Goal: Task Accomplishment & Management: Complete application form

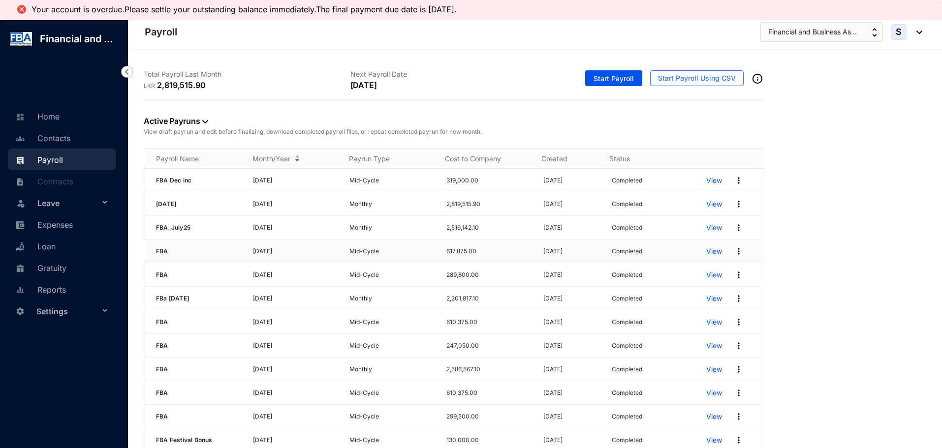
click at [706, 250] on p "View" at bounding box center [714, 251] width 16 height 10
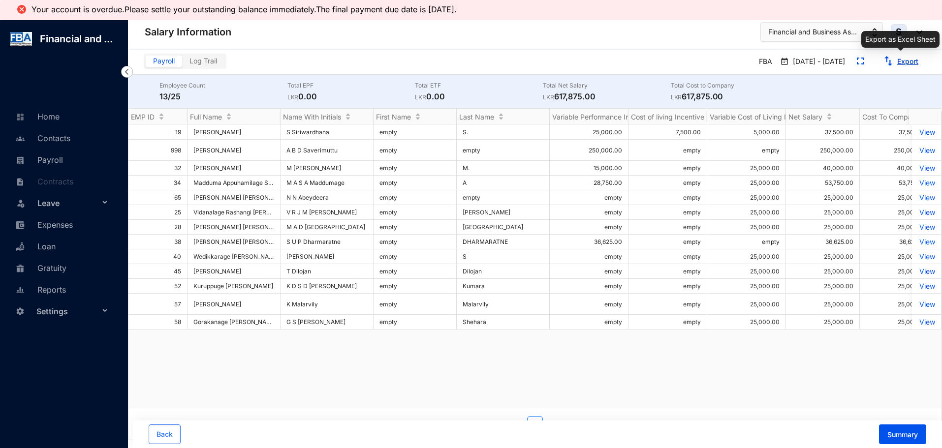
click at [905, 66] on button "Export" at bounding box center [900, 62] width 51 height 16
drag, startPoint x: 45, startPoint y: 160, endPoint x: 52, endPoint y: 160, distance: 6.9
click at [45, 160] on link "Payroll" at bounding box center [38, 160] width 50 height 10
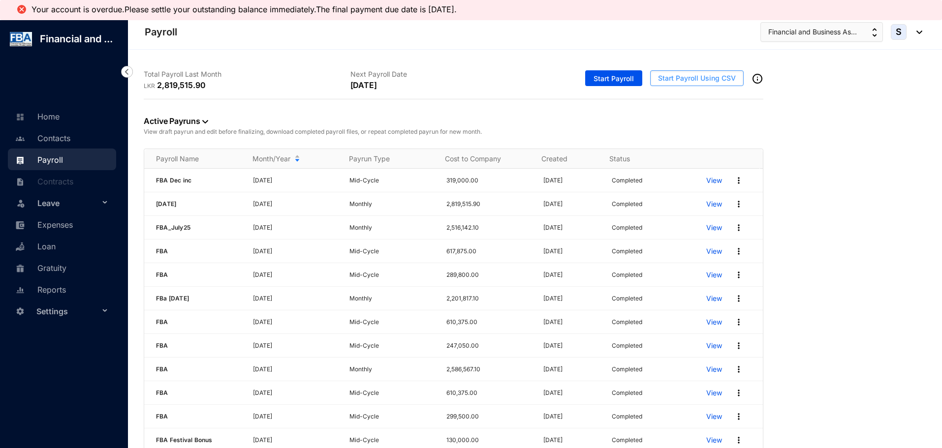
click at [710, 76] on span "Start Payroll Using CSV" at bounding box center [697, 78] width 78 height 10
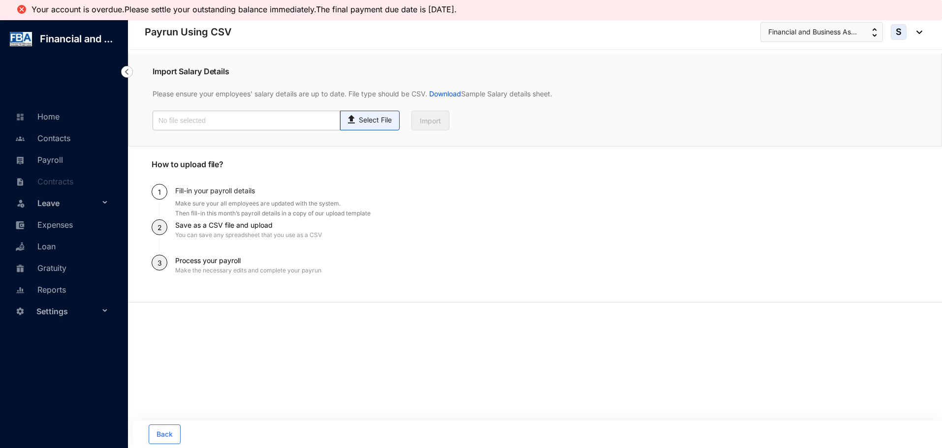
click at [355, 122] on img at bounding box center [351, 118] width 13 height 14
click at [0, 0] on input "Select File" at bounding box center [0, 0] width 0 height 0
type input "FBA Aug NP inc .csv"
click at [428, 123] on span "Import" at bounding box center [430, 121] width 21 height 10
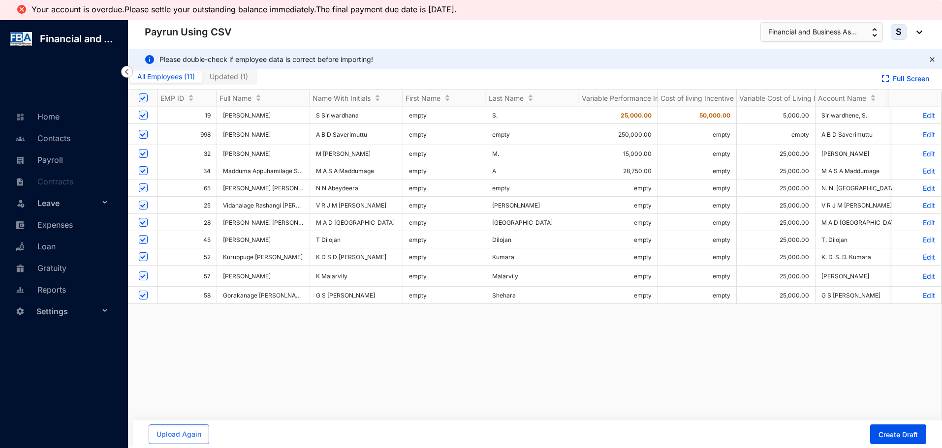
click at [915, 113] on p "Edit" at bounding box center [916, 115] width 37 height 8
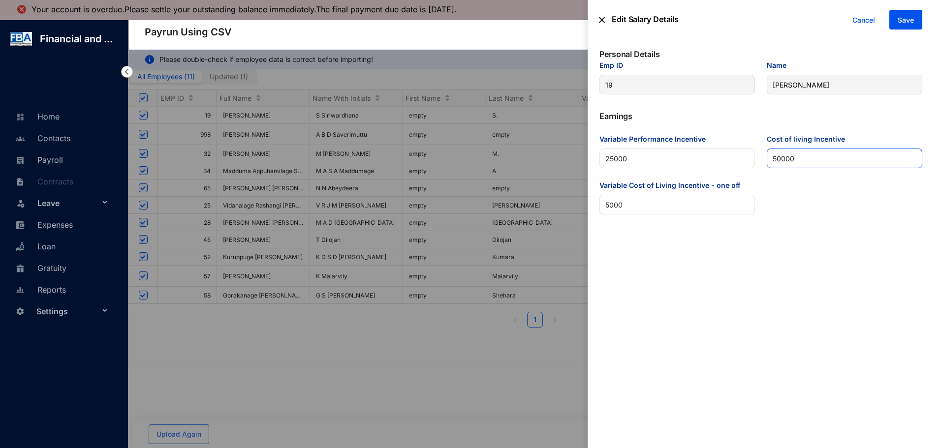
click at [802, 157] on Incentive "50000" at bounding box center [843, 159] width 155 height 20
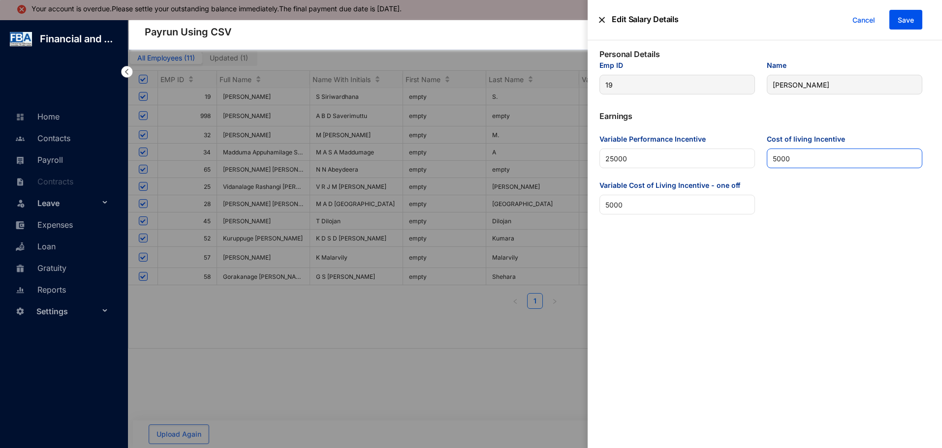
scroll to position [20, 0]
type Incentive "5000"
click at [901, 21] on span "Save" at bounding box center [905, 20] width 16 height 10
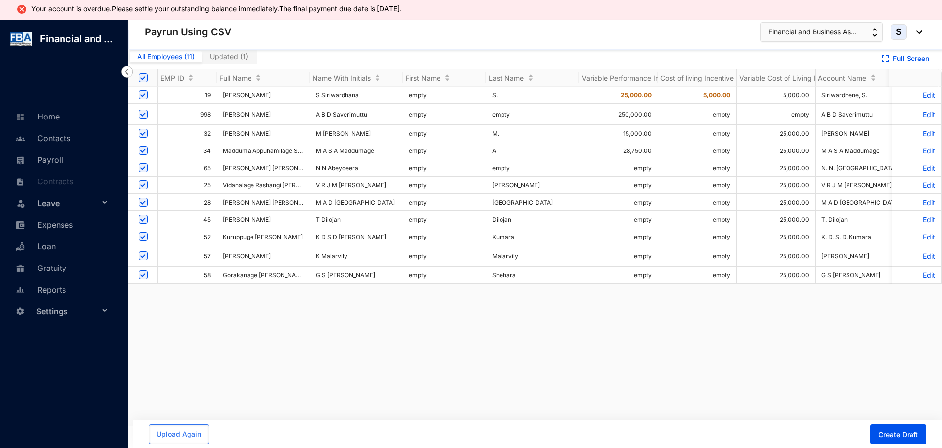
click at [913, 113] on p "Edit" at bounding box center [916, 114] width 37 height 8
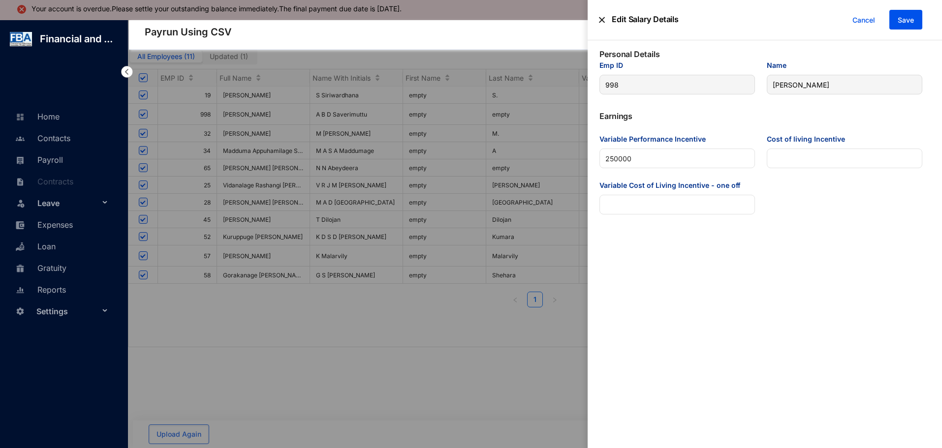
click at [744, 132] on p "Earnings" at bounding box center [760, 120] width 323 height 28
click at [429, 360] on label at bounding box center [471, 224] width 942 height 448
click at [0, 0] on input "checkbox" at bounding box center [0, 0] width 0 height 0
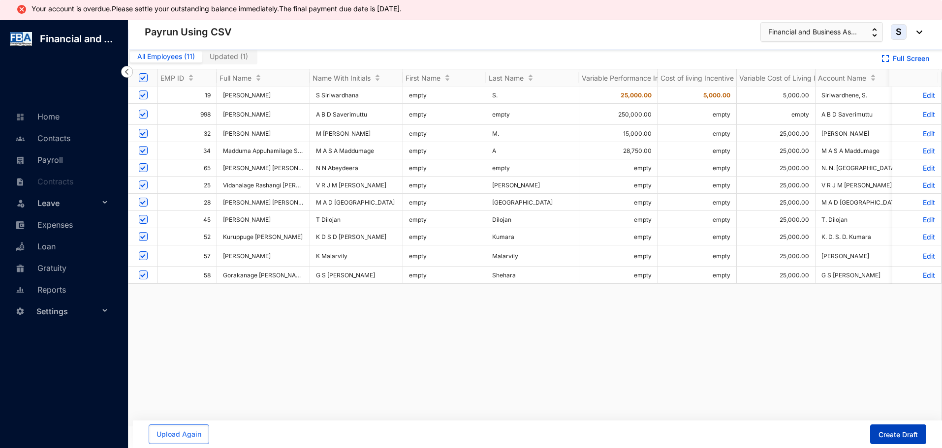
click at [898, 431] on span "Create Draft" at bounding box center [897, 435] width 39 height 10
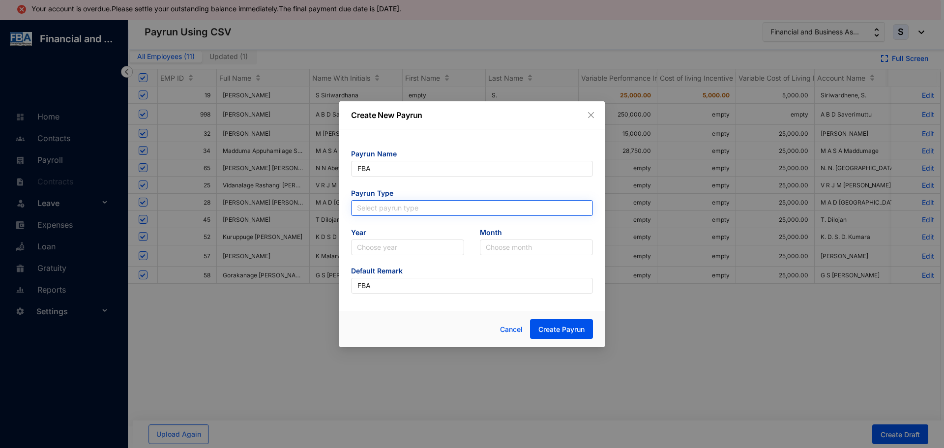
click at [376, 204] on input "search" at bounding box center [472, 208] width 230 height 15
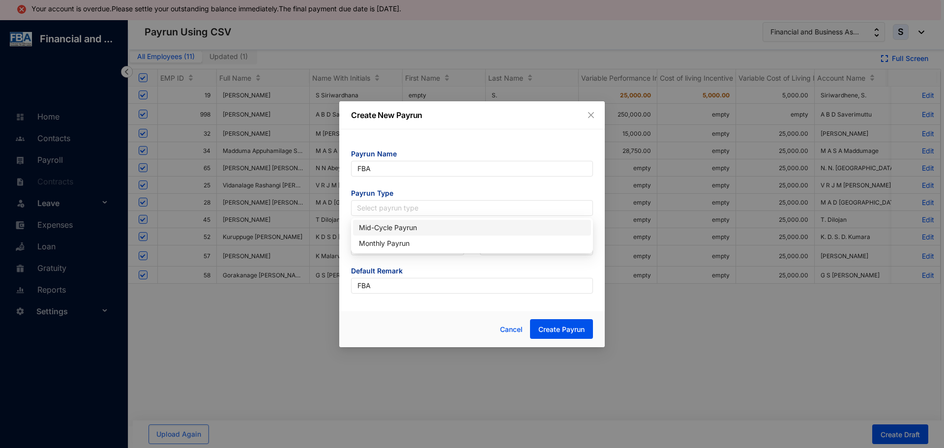
click at [372, 225] on div "Mid-Cycle Payrun" at bounding box center [472, 227] width 226 height 11
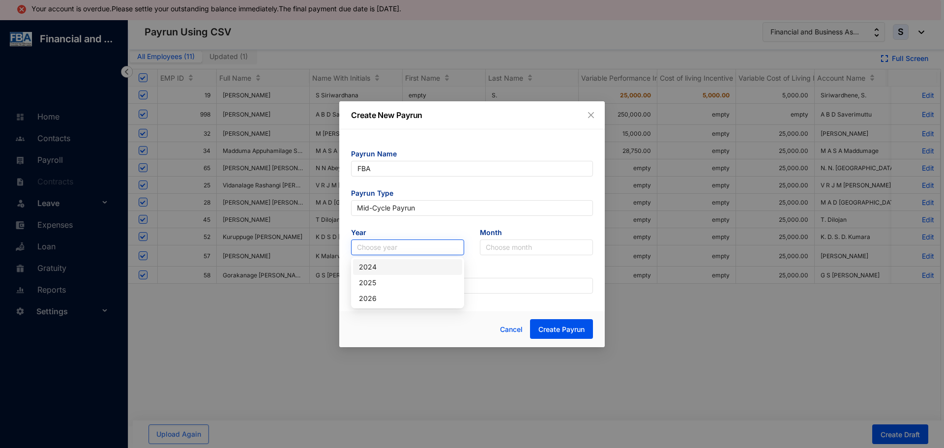
click at [375, 249] on input "search" at bounding box center [407, 247] width 101 height 15
click at [362, 284] on div "2025" at bounding box center [407, 282] width 97 height 11
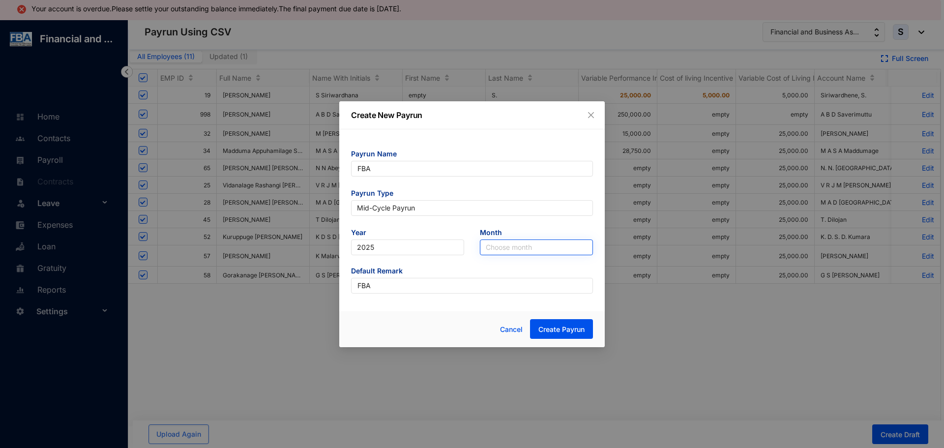
click at [511, 248] on input "search" at bounding box center [536, 247] width 101 height 15
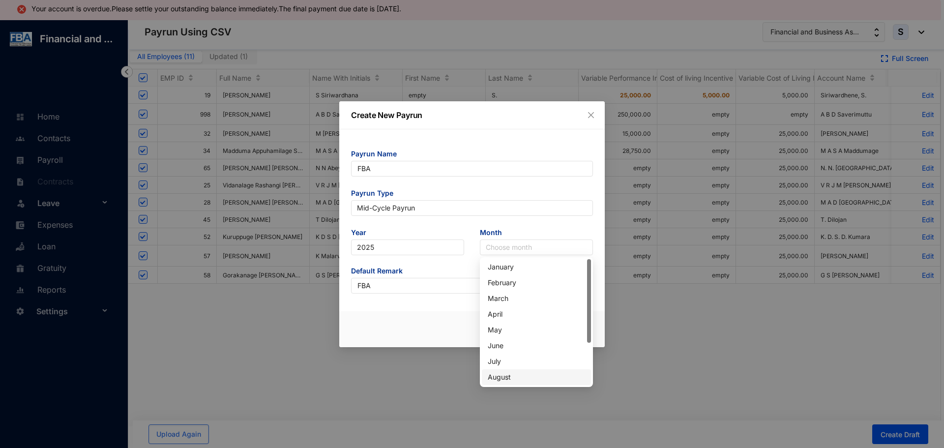
click at [495, 379] on div "August" at bounding box center [536, 377] width 97 height 11
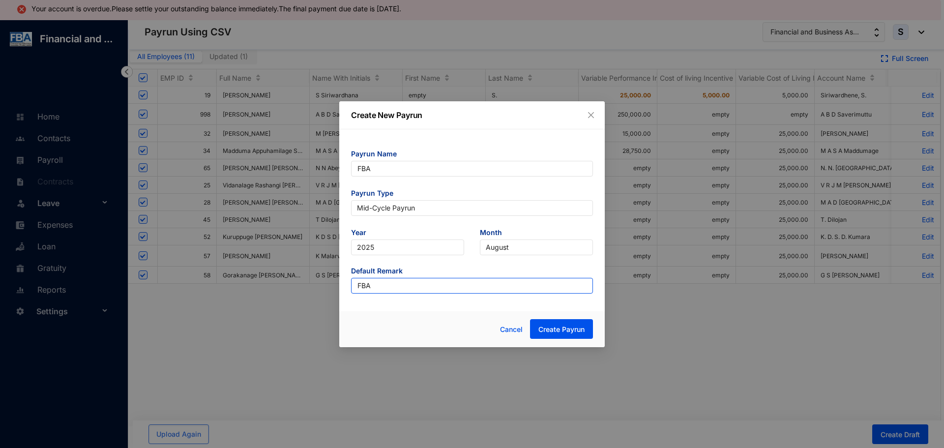
click at [375, 288] on input "FBA" at bounding box center [472, 286] width 242 height 16
type input "FBAInc"
click at [544, 325] on span "Create Payrun" at bounding box center [562, 330] width 46 height 10
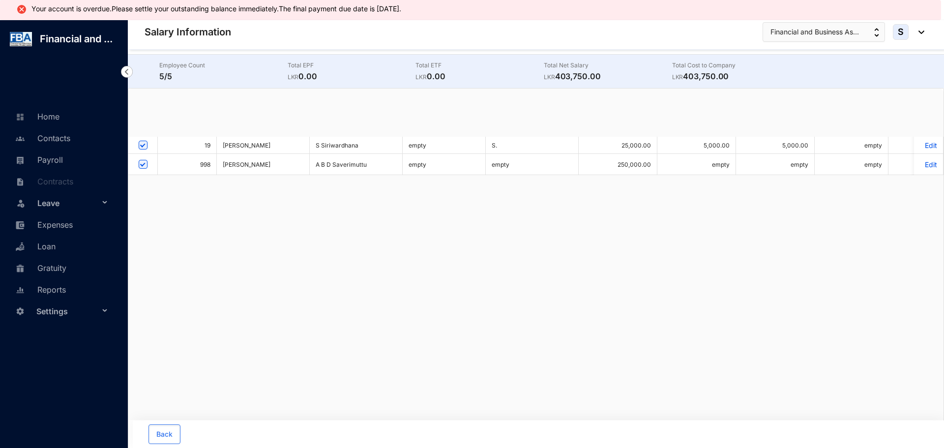
checkbox input "false"
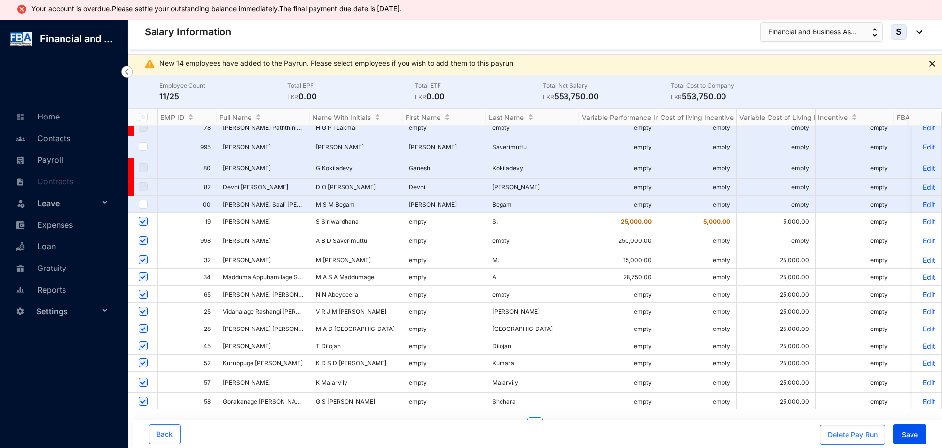
scroll to position [178, 0]
click at [898, 433] on button "Save" at bounding box center [909, 435] width 33 height 20
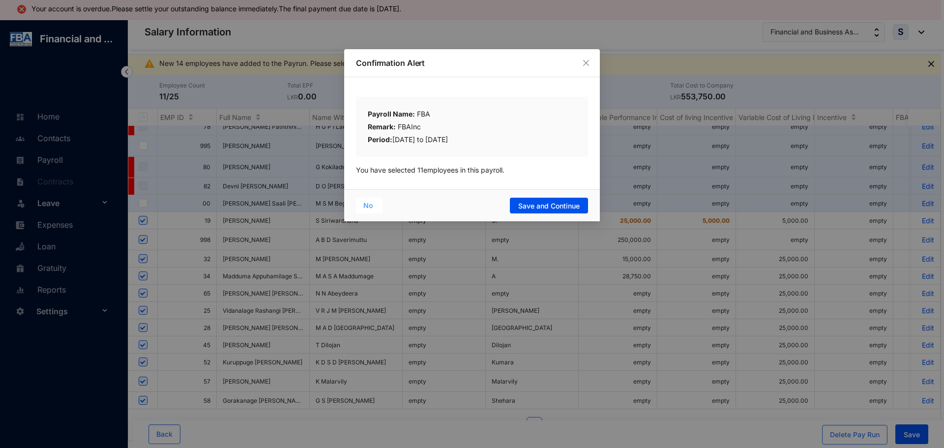
click at [367, 206] on span "No" at bounding box center [368, 205] width 9 height 11
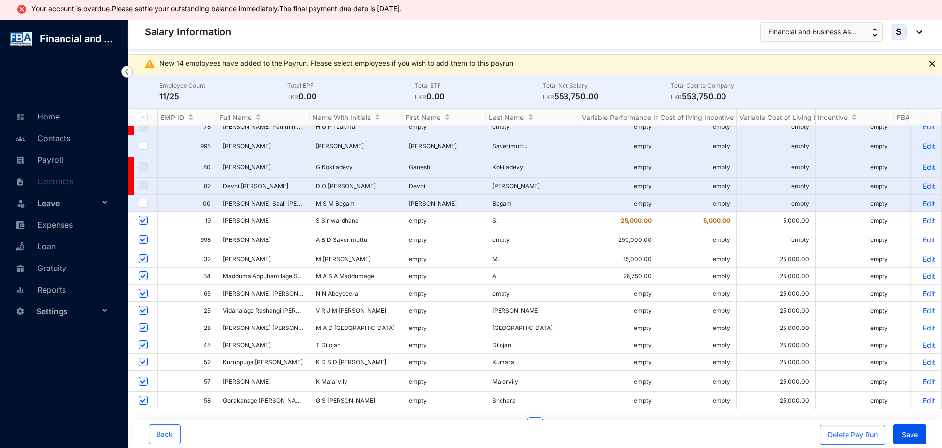
click at [917, 236] on p "Edit" at bounding box center [925, 240] width 17 height 8
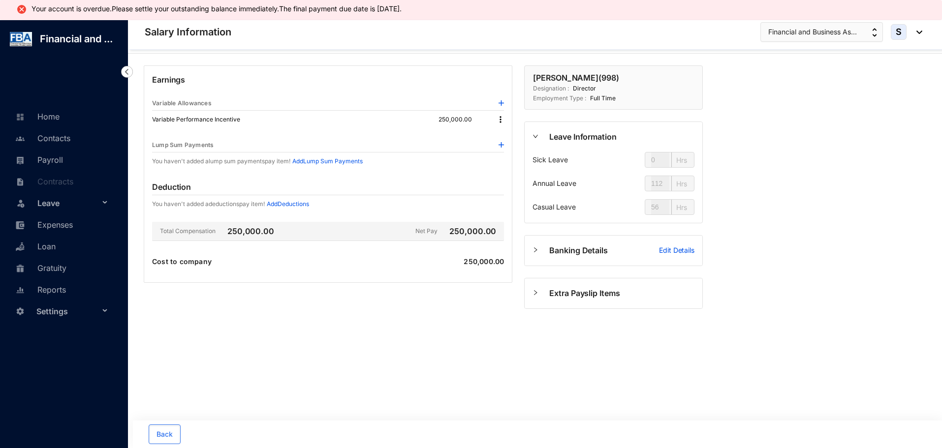
click at [670, 250] on p "Edit Details" at bounding box center [676, 250] width 35 height 10
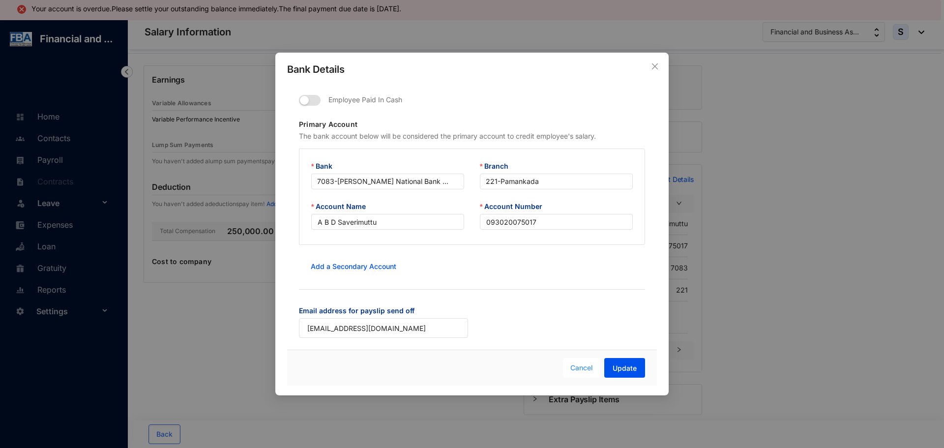
click at [580, 368] on span "Cancel" at bounding box center [582, 368] width 23 height 11
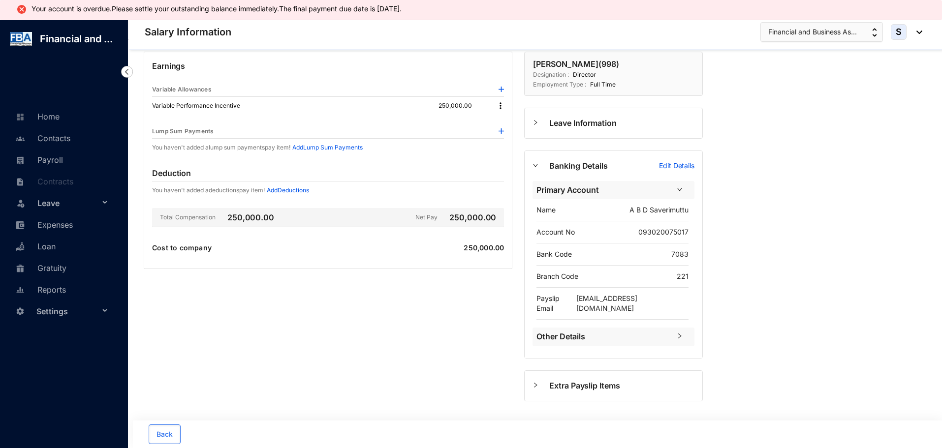
scroll to position [35, 0]
click at [165, 430] on span "Back" at bounding box center [164, 434] width 16 height 10
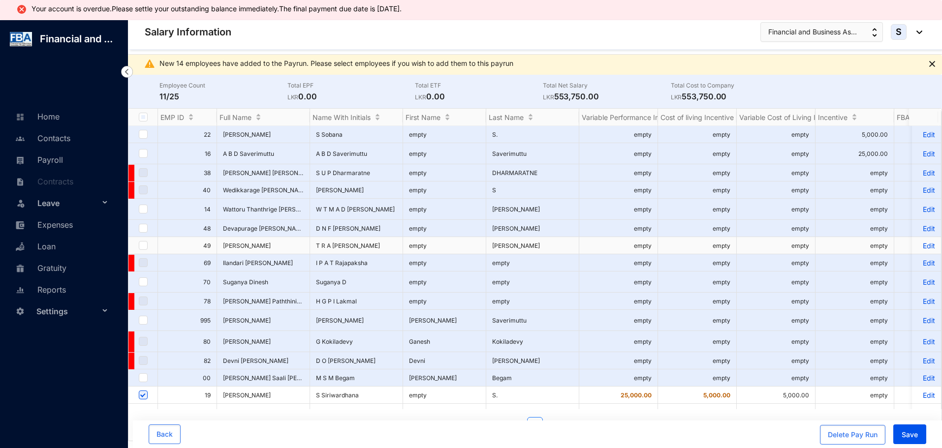
scroll to position [98, 0]
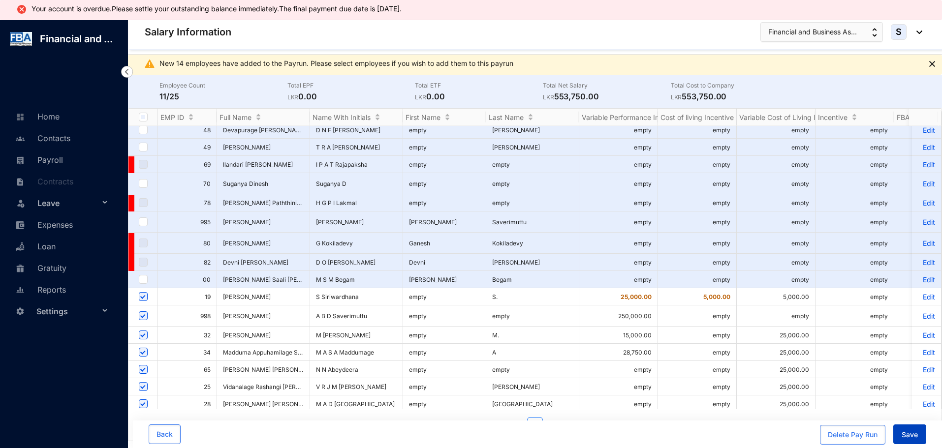
click at [904, 430] on span "Save" at bounding box center [909, 435] width 16 height 10
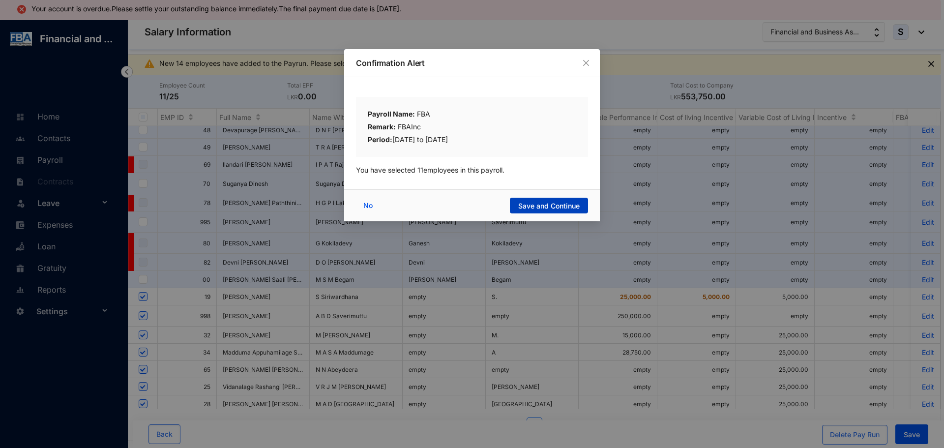
click at [523, 204] on span "Save and Continue" at bounding box center [548, 206] width 61 height 10
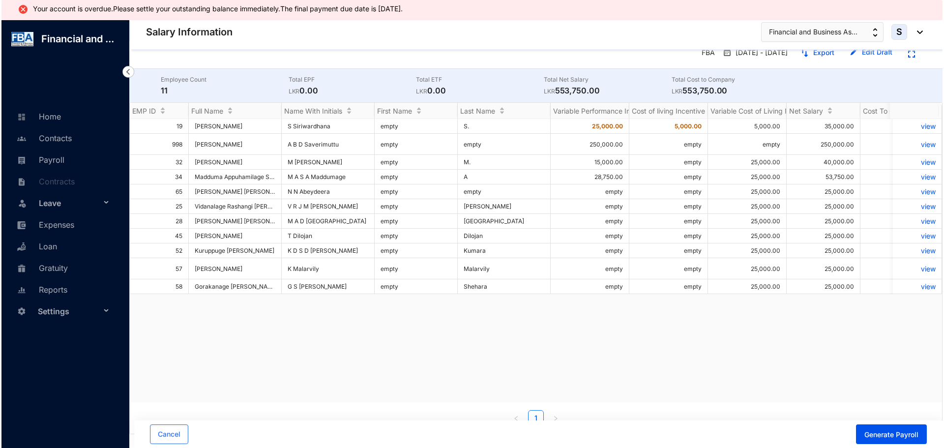
scroll to position [42, 0]
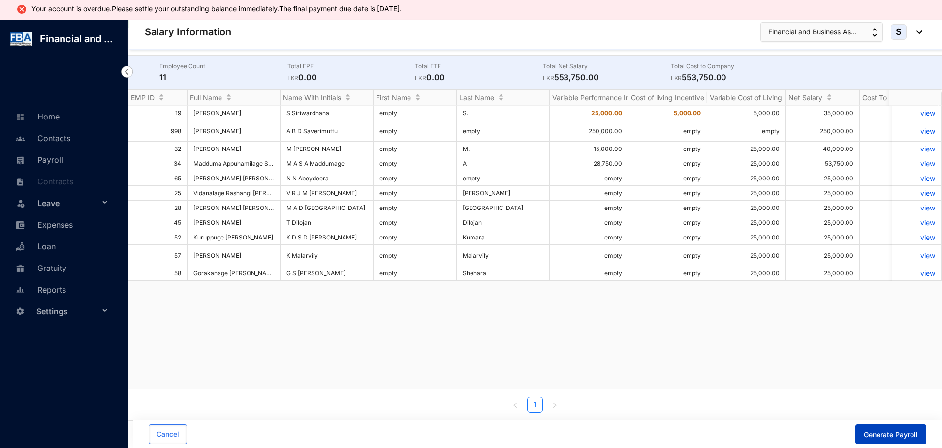
click at [887, 432] on span "Generate Payroll" at bounding box center [890, 435] width 54 height 10
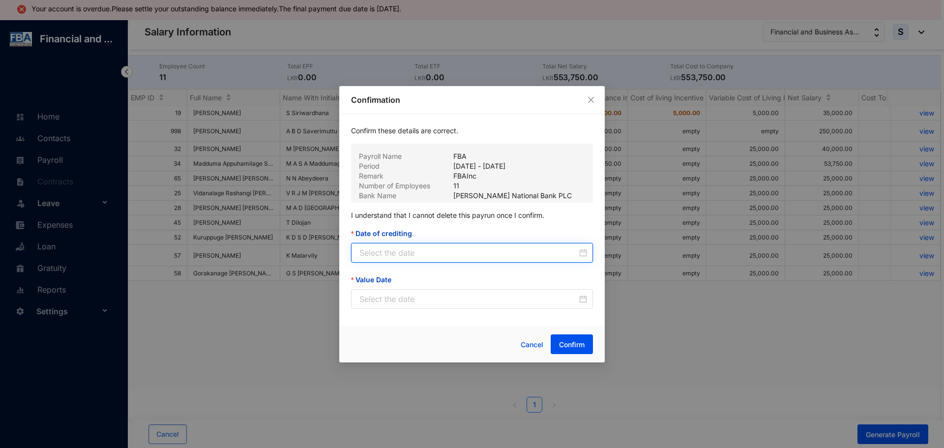
click at [439, 250] on input "Date of crediting" at bounding box center [469, 253] width 218 height 12
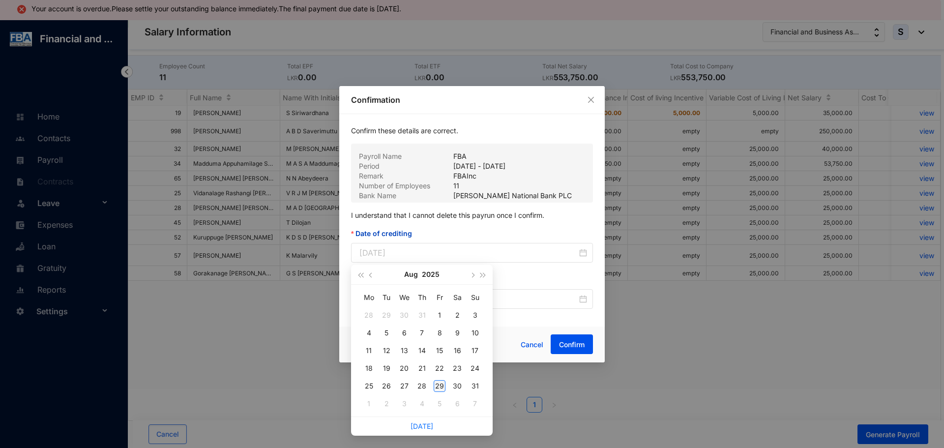
drag, startPoint x: 442, startPoint y: 389, endPoint x: 446, endPoint y: 383, distance: 7.5
click at [443, 387] on div "29" at bounding box center [440, 386] width 12 height 12
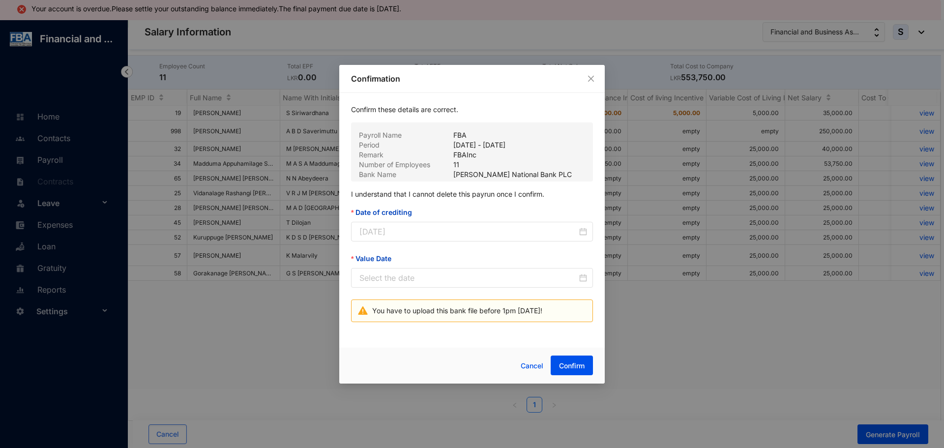
type input "[DATE]"
click at [394, 278] on input "Value Date" at bounding box center [469, 278] width 218 height 12
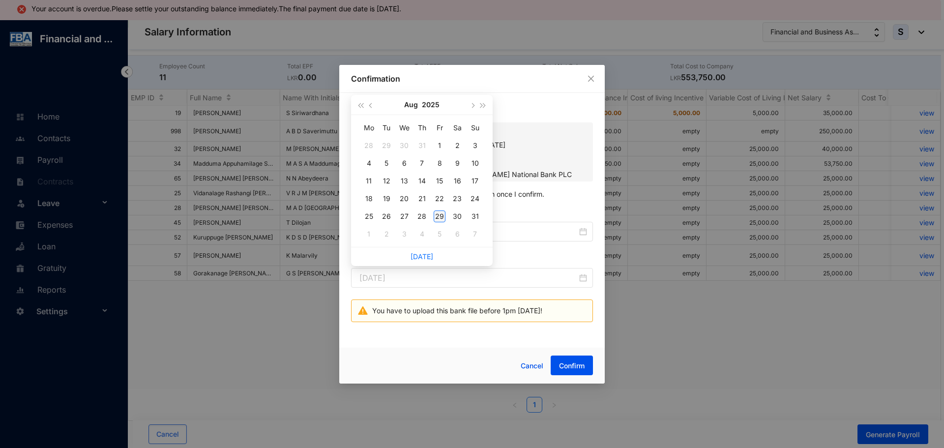
click at [439, 216] on div "29" at bounding box center [440, 217] width 12 height 12
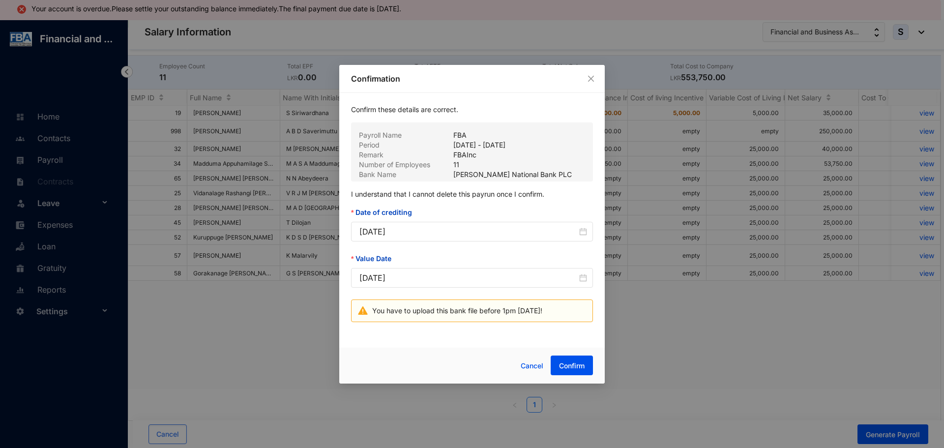
type input "[DATE]"
click at [560, 362] on span "Confirm" at bounding box center [572, 366] width 26 height 10
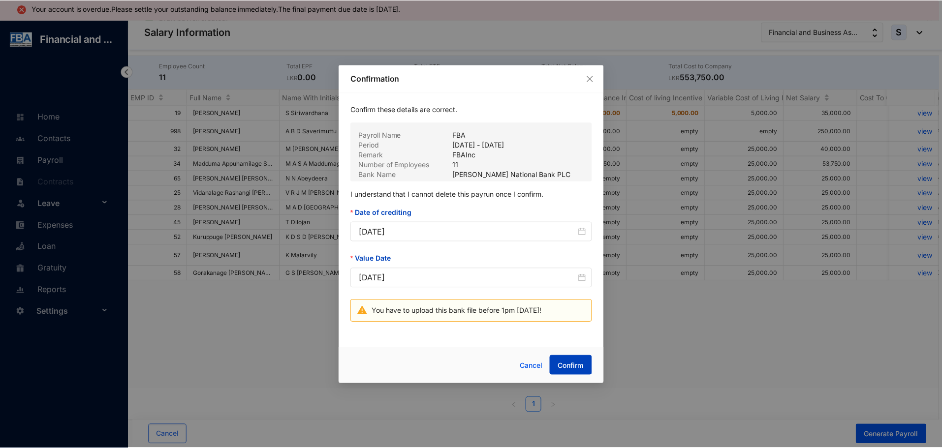
scroll to position [20, 0]
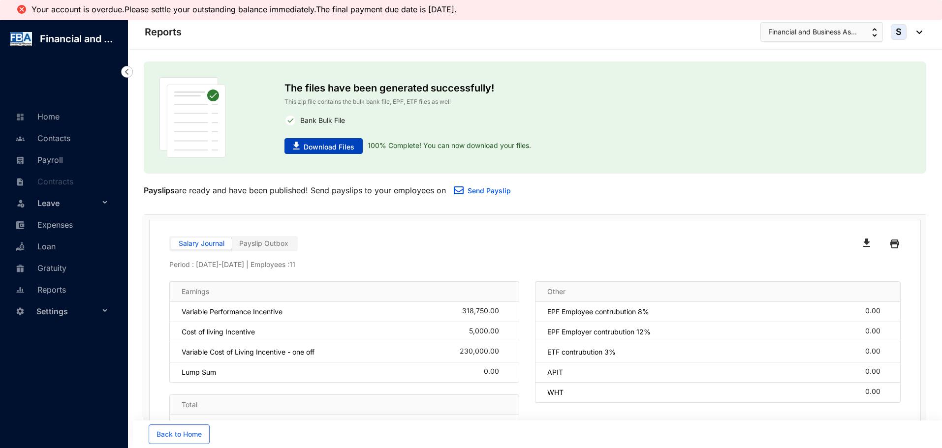
click at [313, 152] on span "Download Files" at bounding box center [329, 147] width 51 height 10
click at [800, 24] on button "Financial and Business As..." at bounding box center [821, 32] width 122 height 20
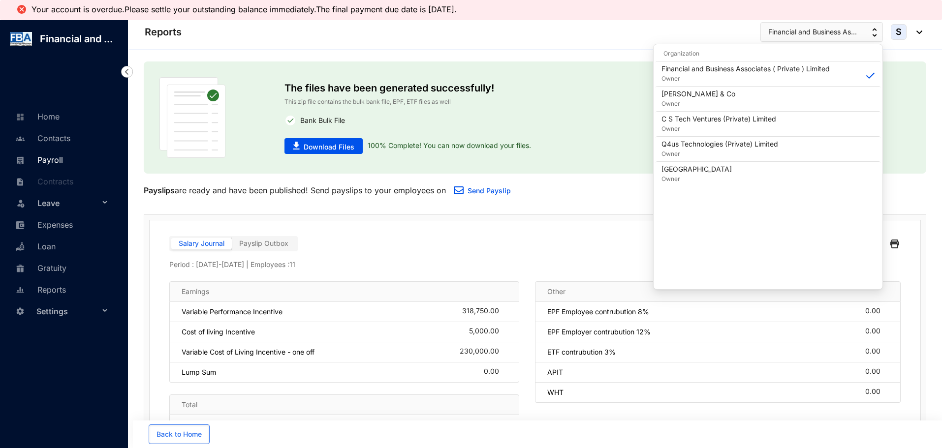
click at [39, 162] on link "Payroll" at bounding box center [38, 160] width 50 height 10
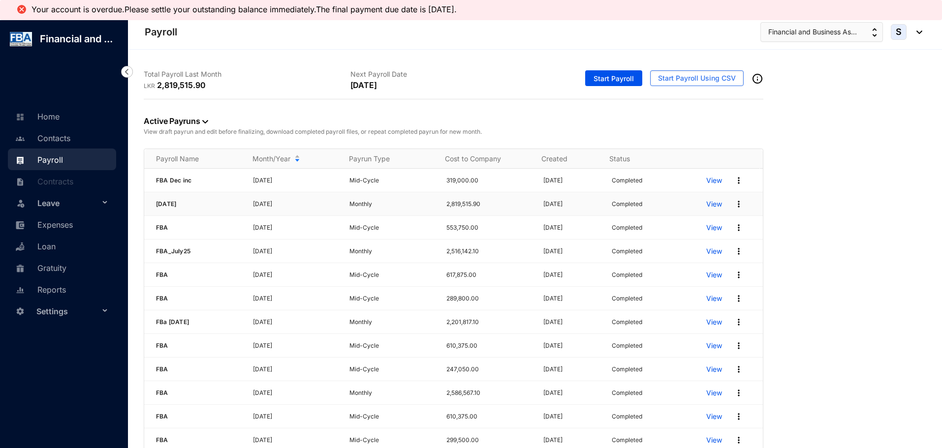
click at [709, 203] on p "View" at bounding box center [714, 204] width 16 height 10
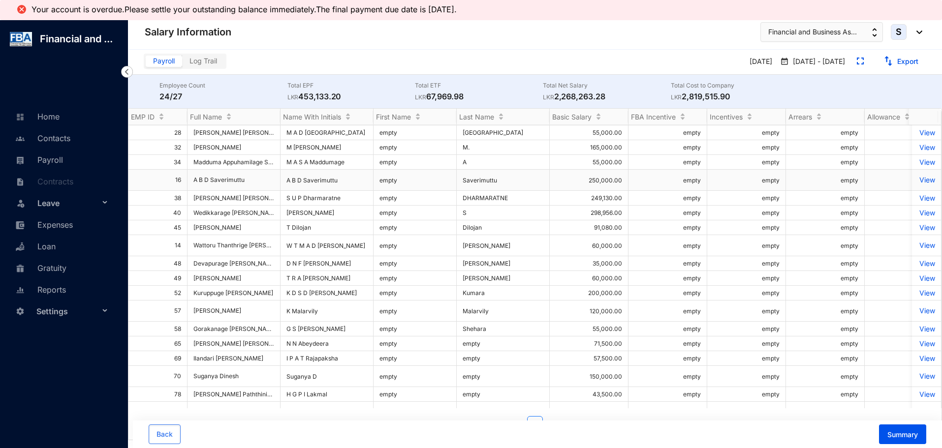
scroll to position [49, 0]
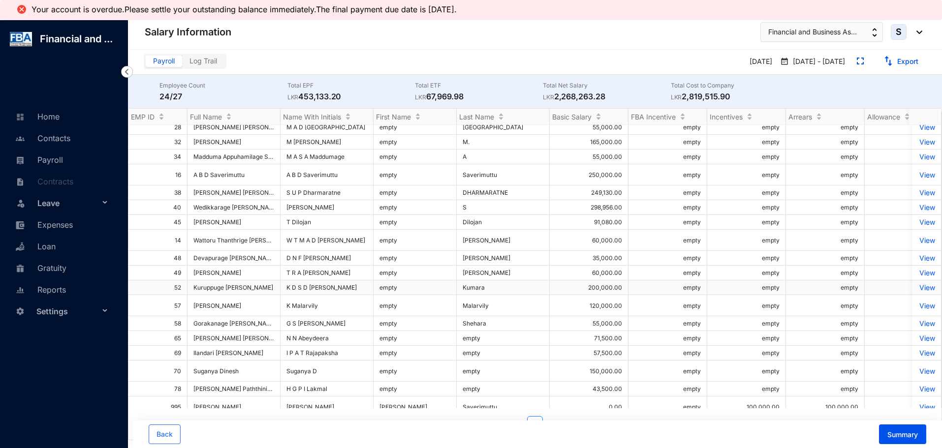
click at [918, 283] on p "View" at bounding box center [925, 287] width 17 height 8
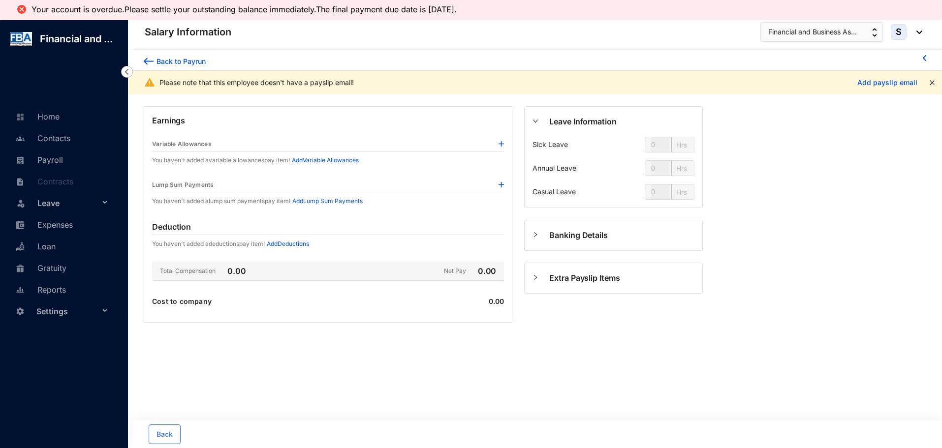
type input "112"
type input "56"
